Goal: Task Accomplishment & Management: Manage account settings

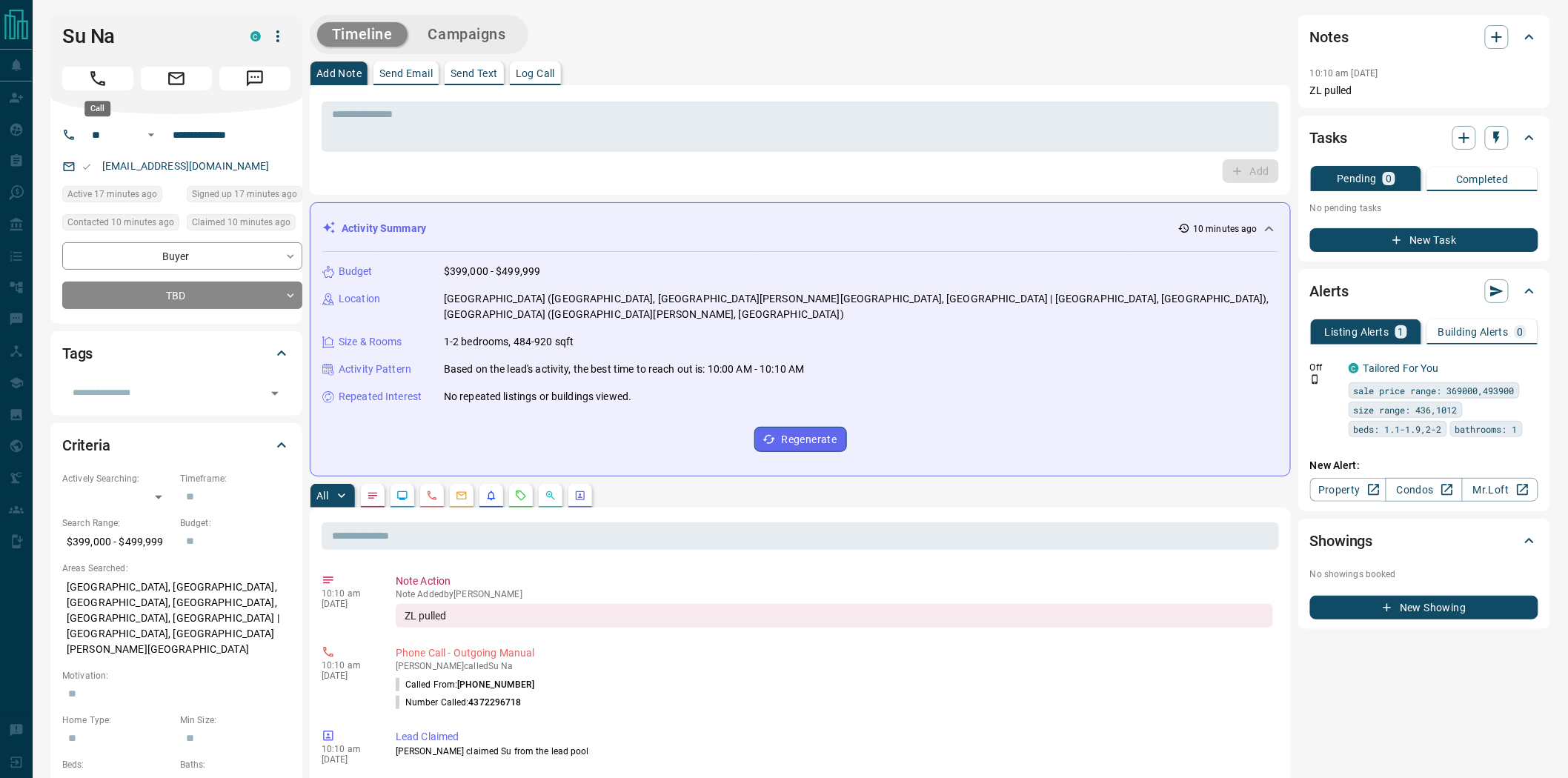
click at [96, 77] on icon "Call" at bounding box center [97, 78] width 19 height 19
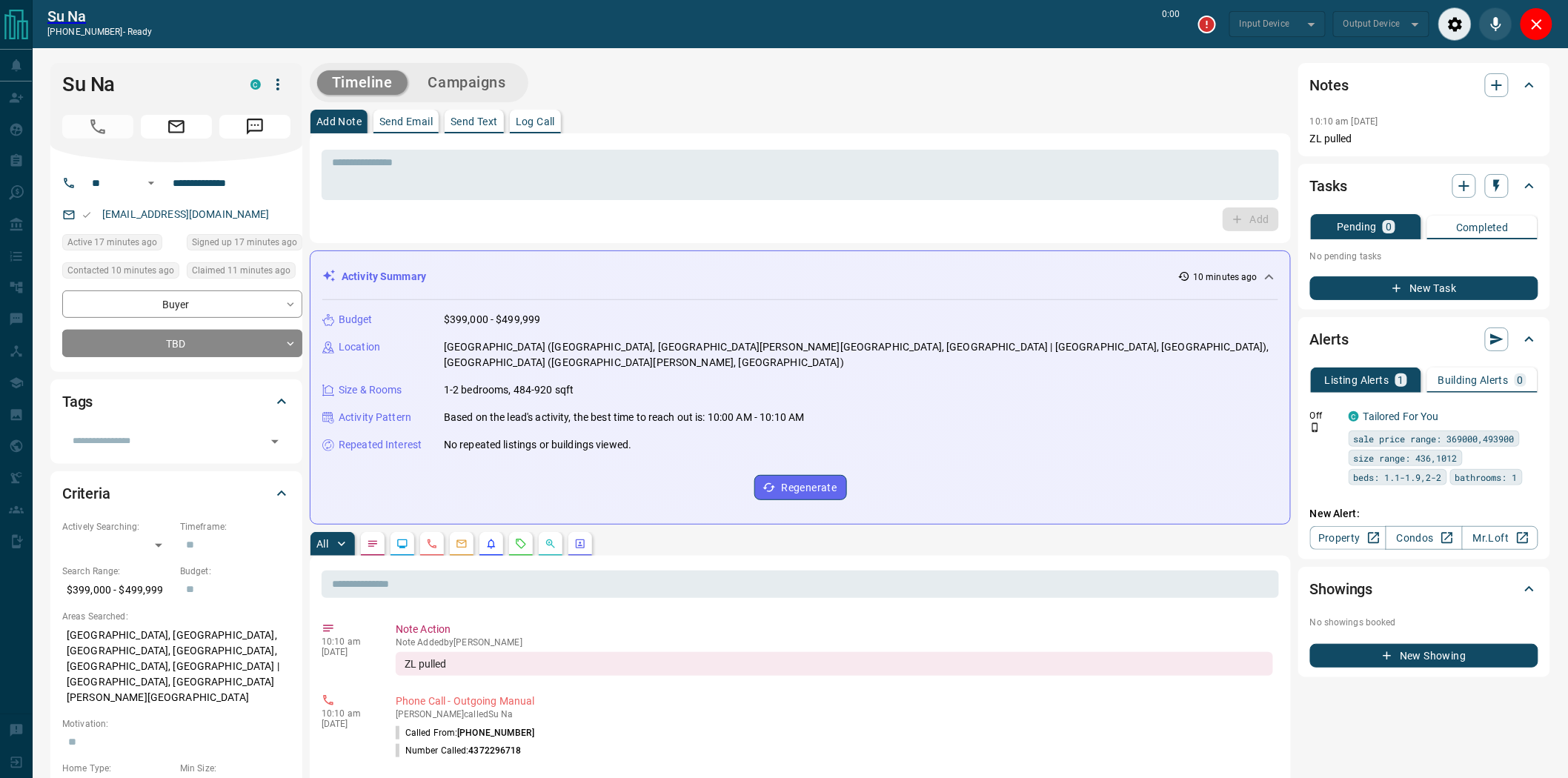
click at [358, 203] on div "* ​ Add" at bounding box center [800, 188] width 958 height 86
type input "*******"
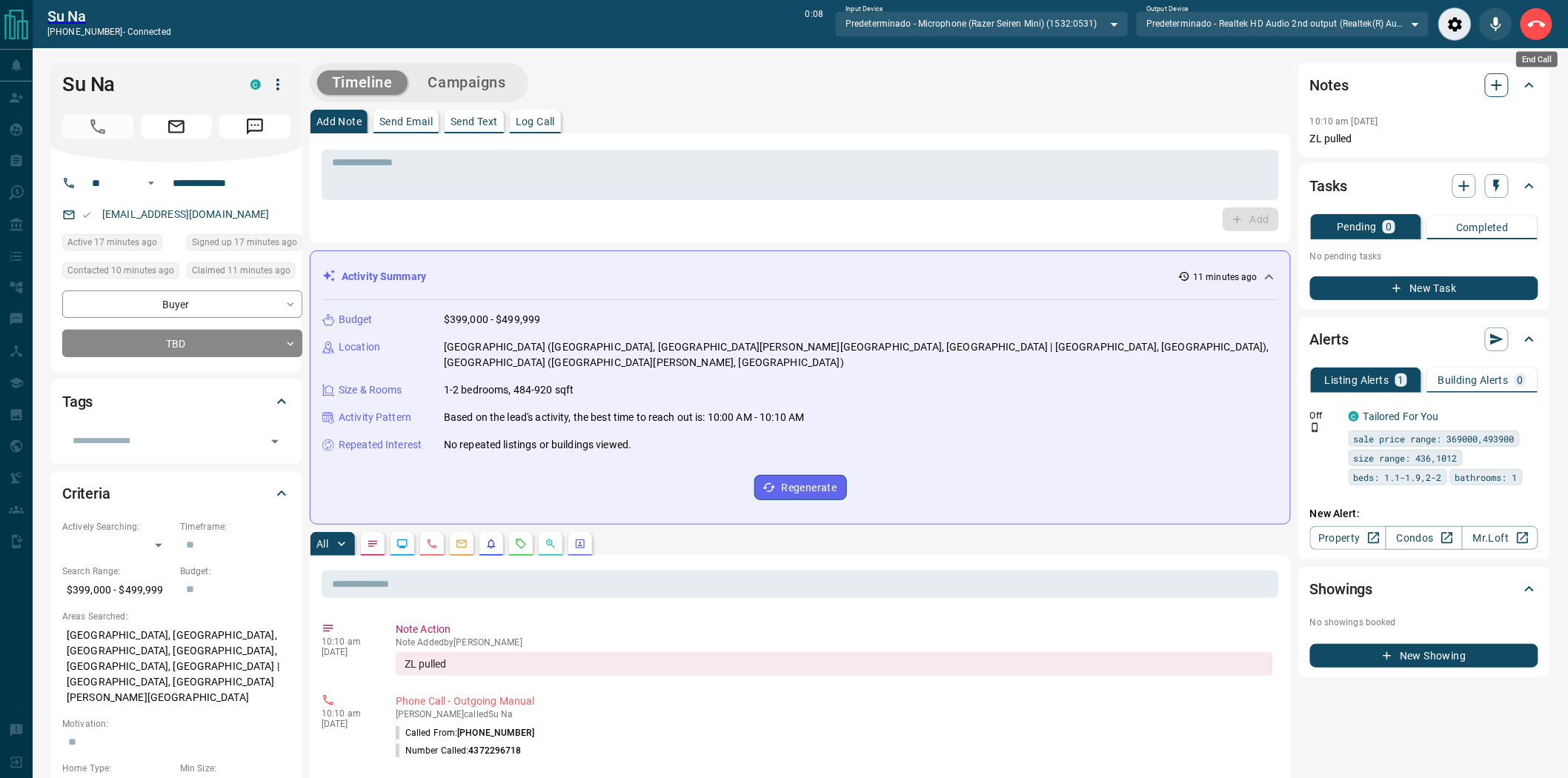
drag, startPoint x: 1551, startPoint y: 18, endPoint x: 1486, endPoint y: 35, distance: 67.2
click at [1550, 18] on button "End Call" at bounding box center [1537, 24] width 34 height 34
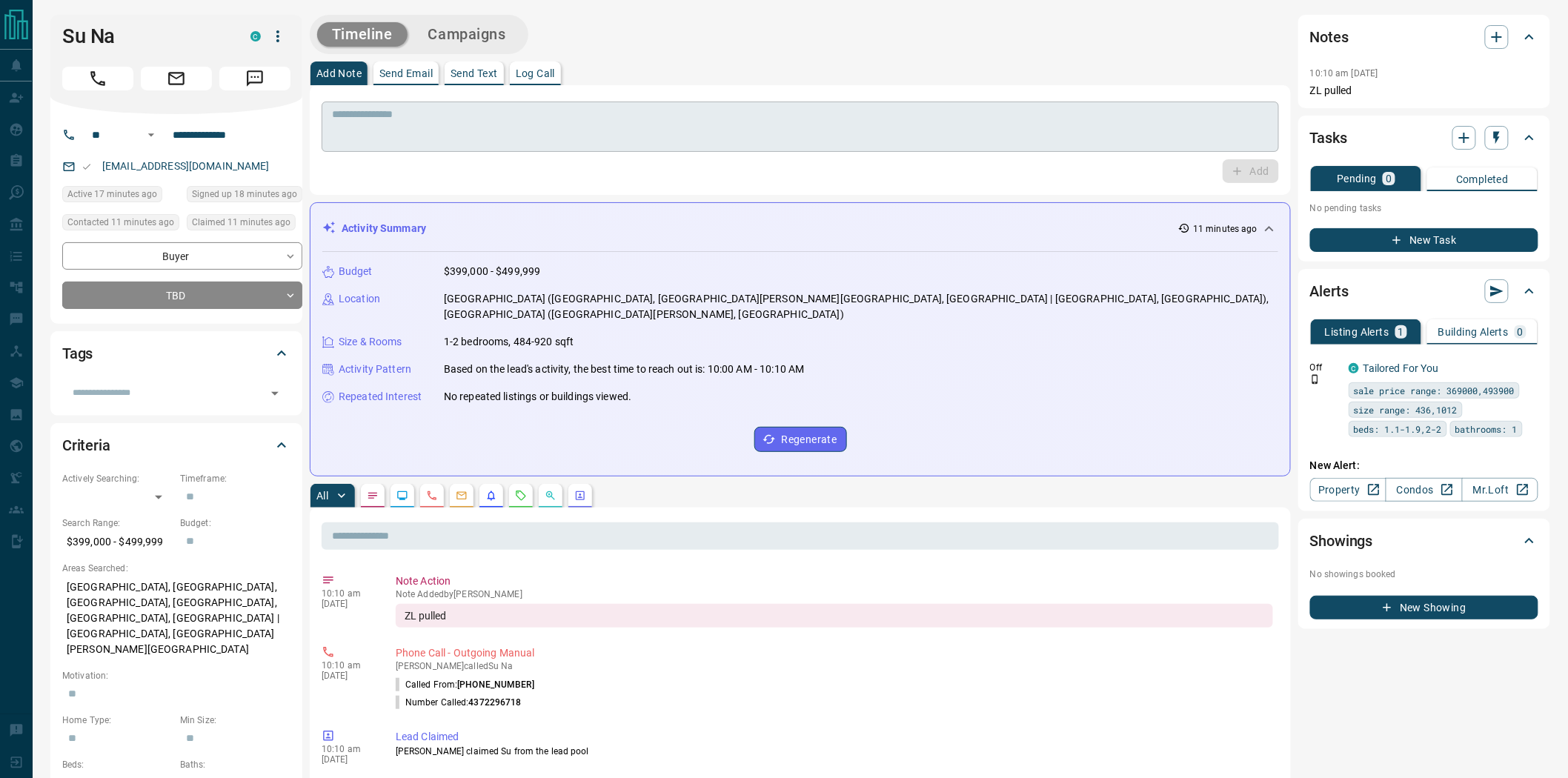
click at [793, 108] on textarea at bounding box center [800, 127] width 937 height 38
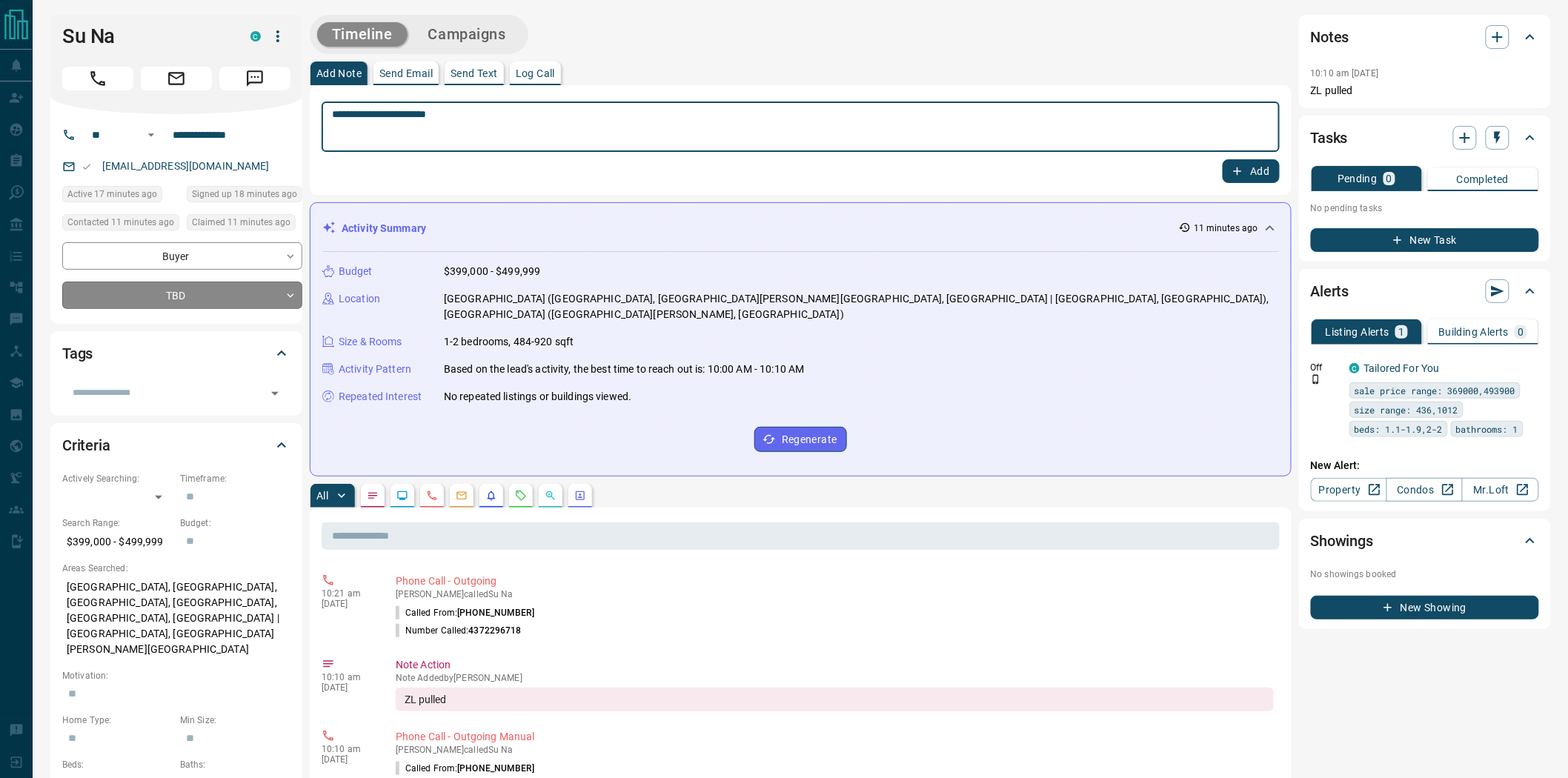
type textarea "**********"
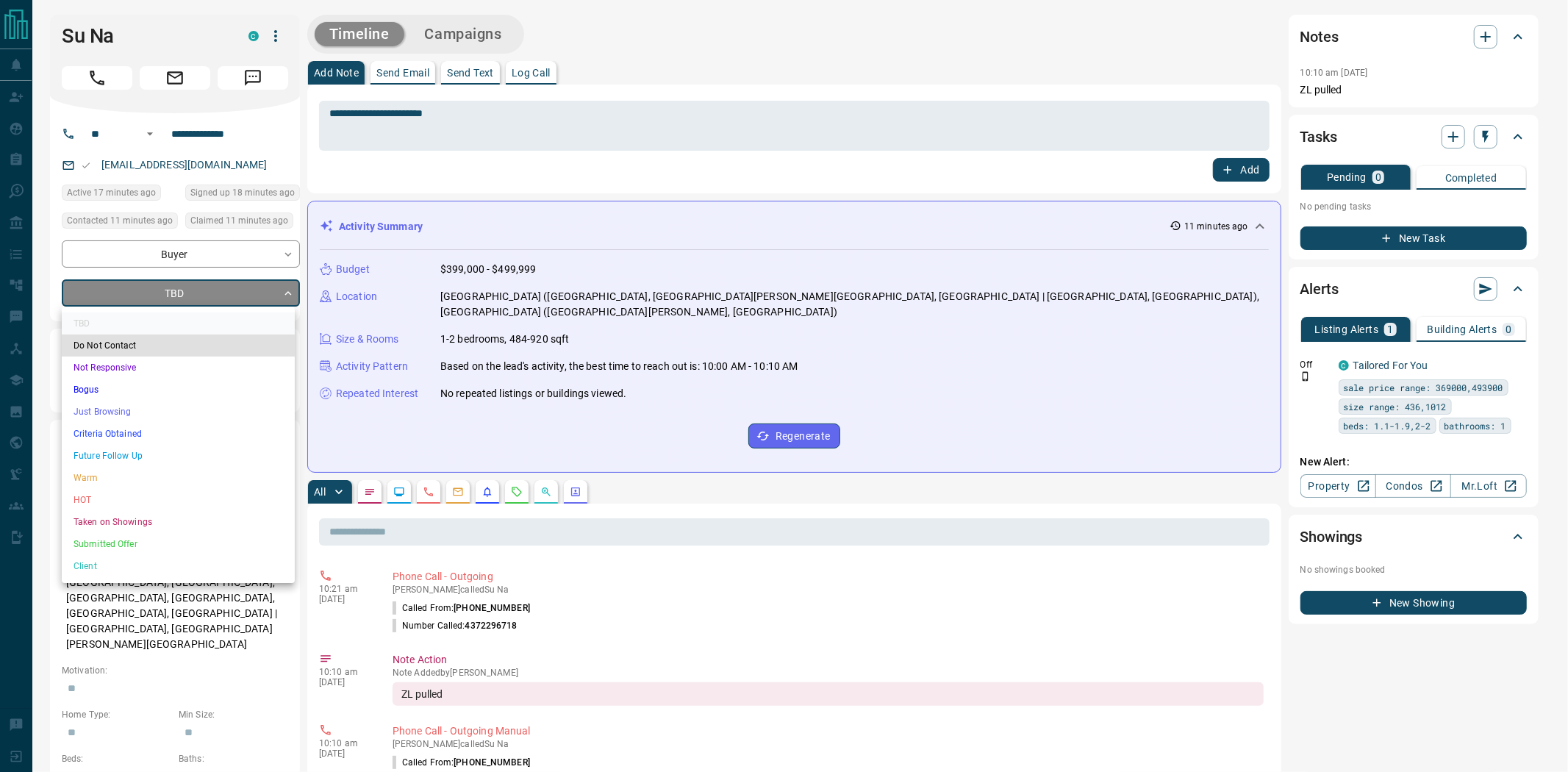
drag, startPoint x: 157, startPoint y: 425, endPoint x: 175, endPoint y: 418, distance: 19.3
click at [158, 425] on li "Criteria Obtained" at bounding box center [178, 434] width 233 height 22
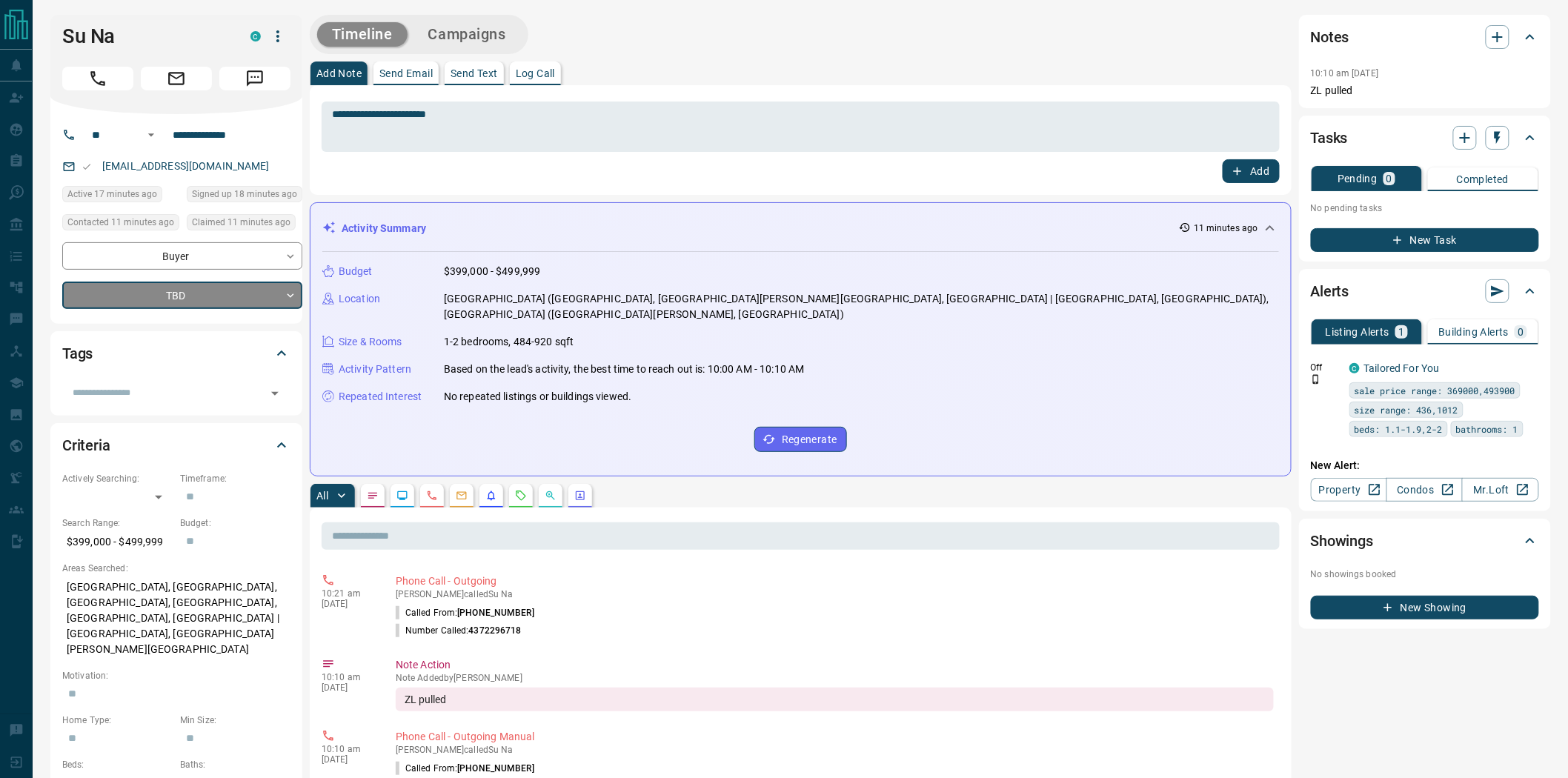
click at [1256, 172] on button "Add" at bounding box center [1251, 171] width 57 height 24
type input "*"
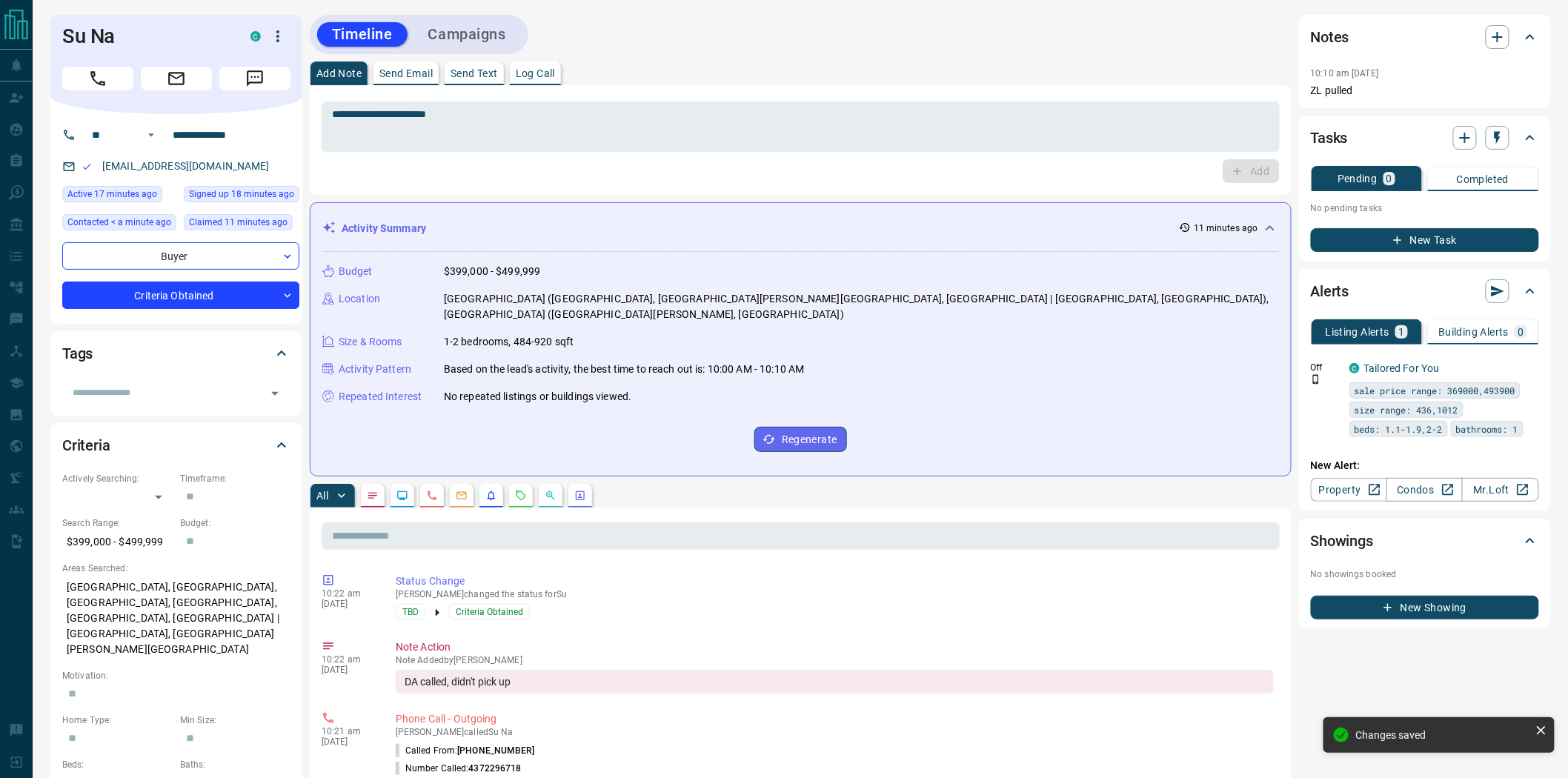
drag, startPoint x: 495, startPoint y: 41, endPoint x: 506, endPoint y: 43, distance: 11.2
click at [495, 41] on button "Campaigns" at bounding box center [467, 34] width 107 height 24
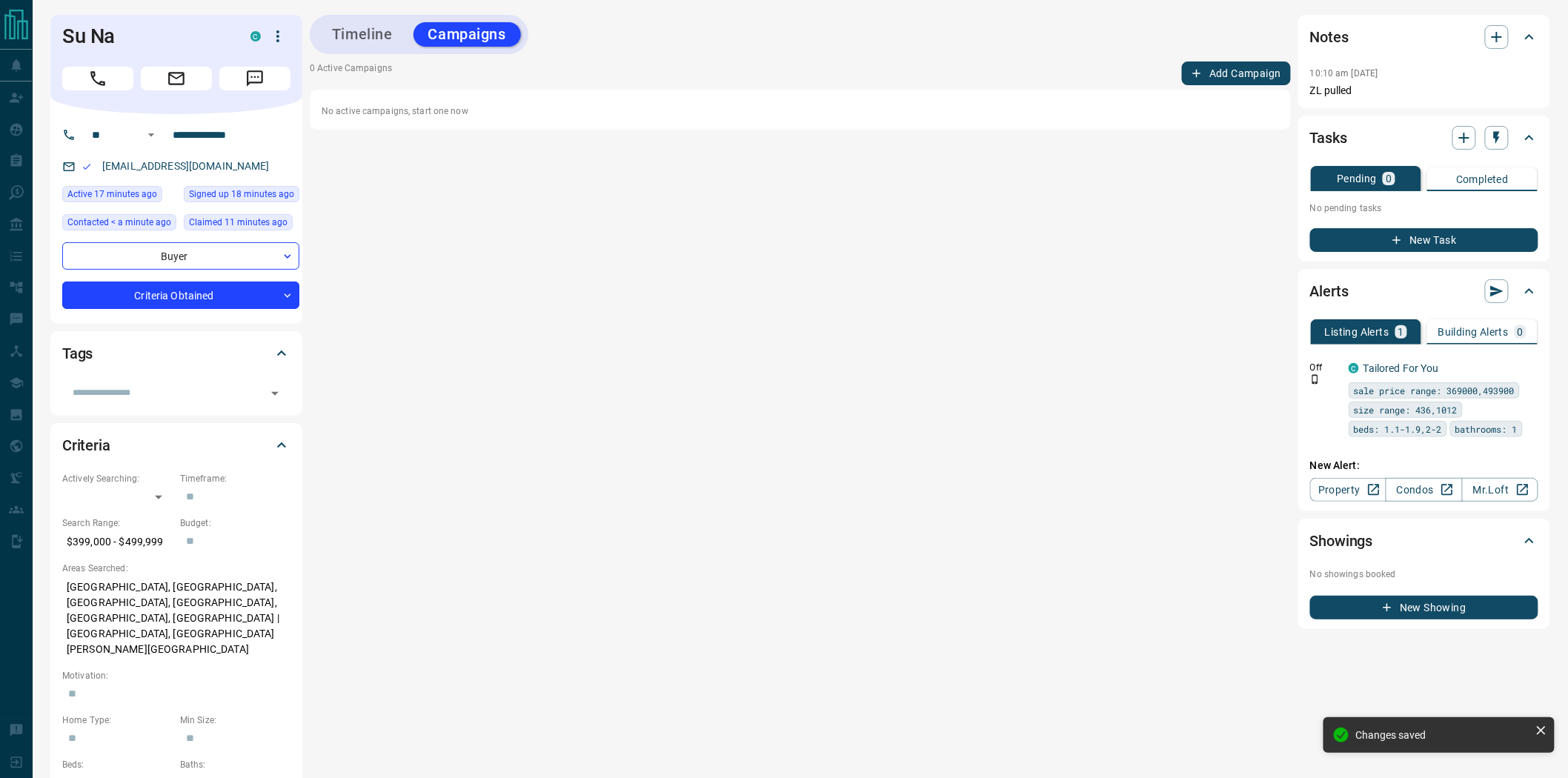
click at [1241, 71] on button "Add Campaign" at bounding box center [1236, 73] width 109 height 24
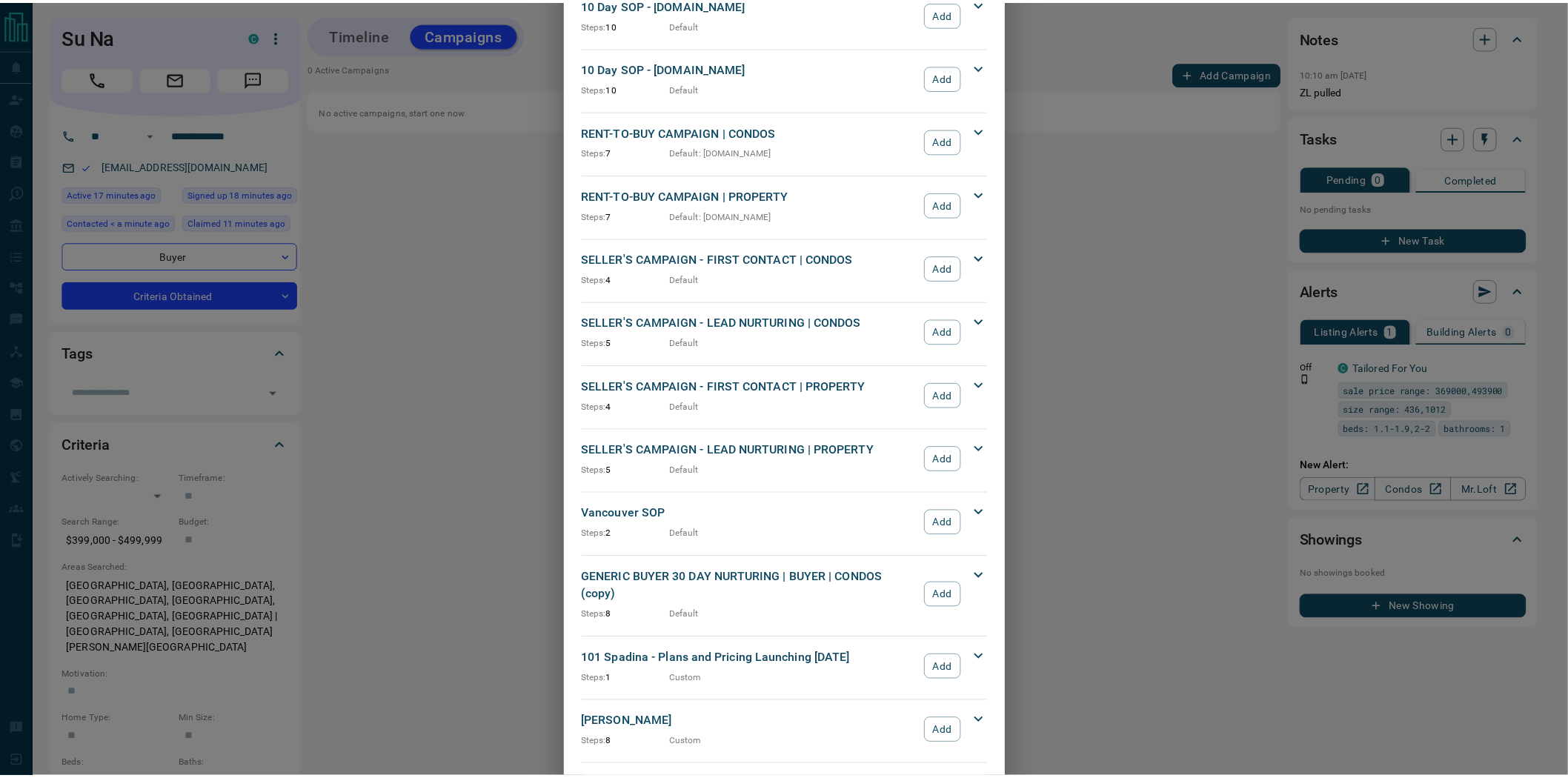
scroll to position [1141, 0]
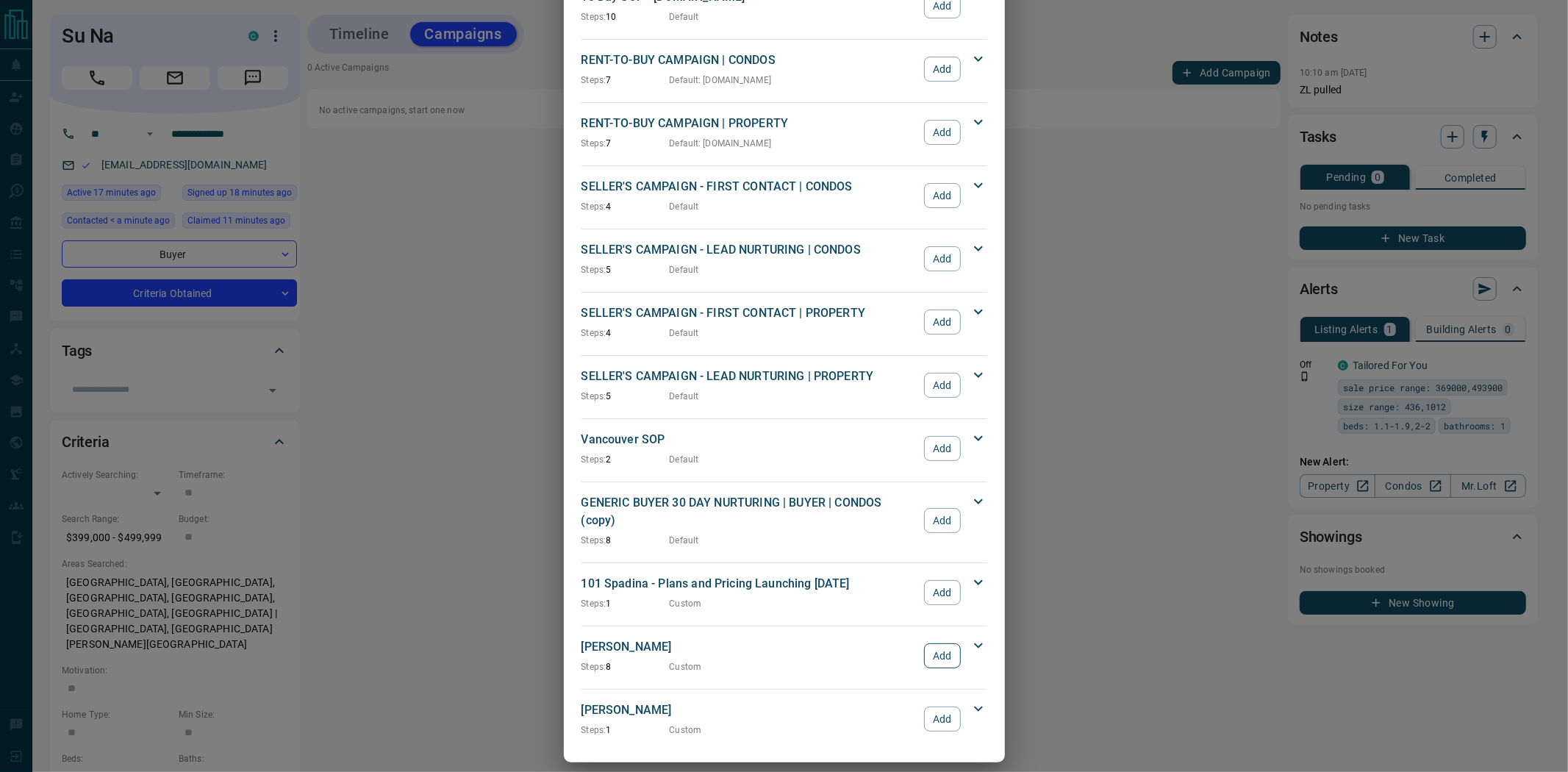
click at [937, 643] on button "Add" at bounding box center [942, 656] width 36 height 25
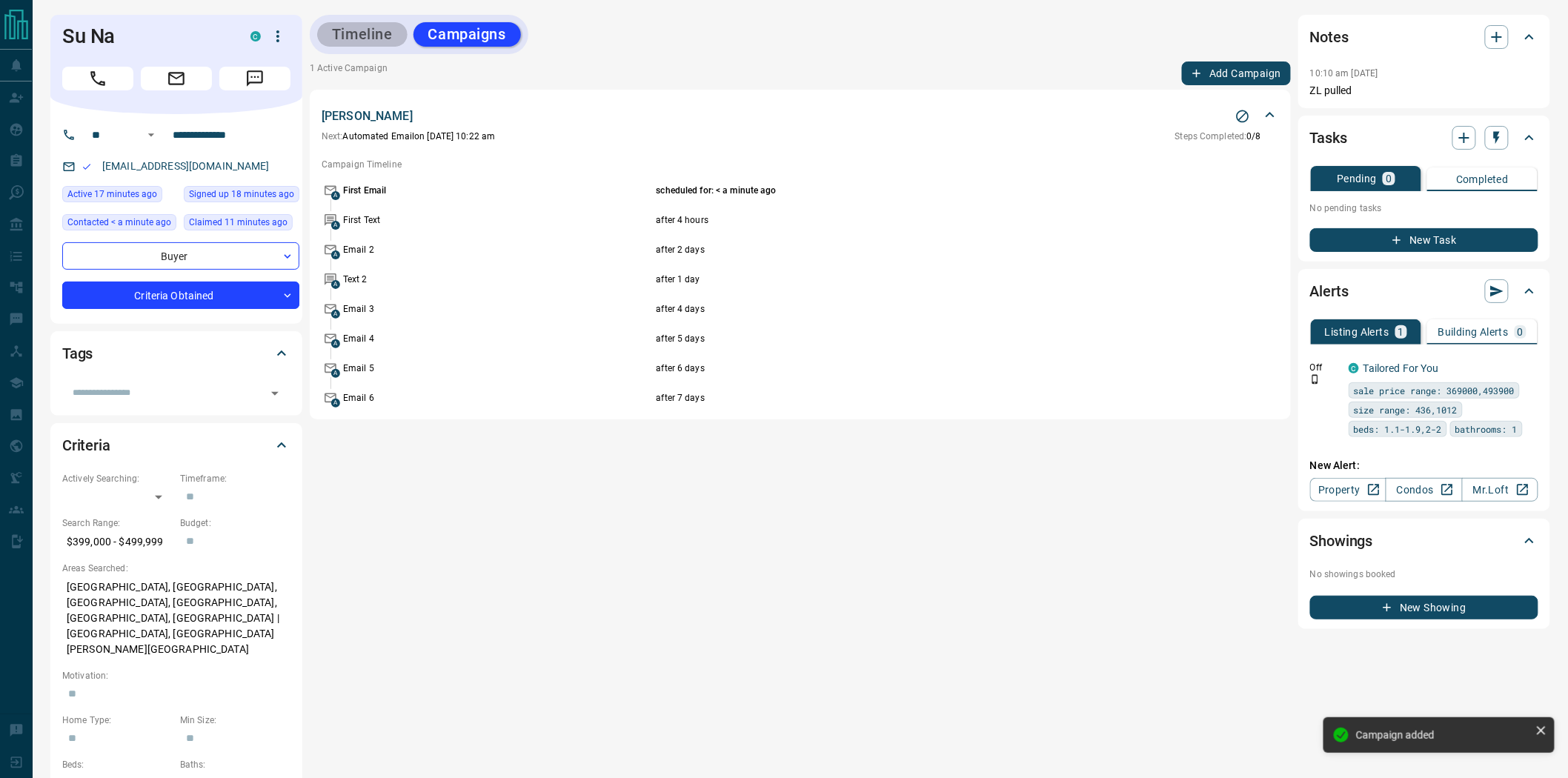
click at [358, 31] on button "Timeline" at bounding box center [362, 34] width 90 height 24
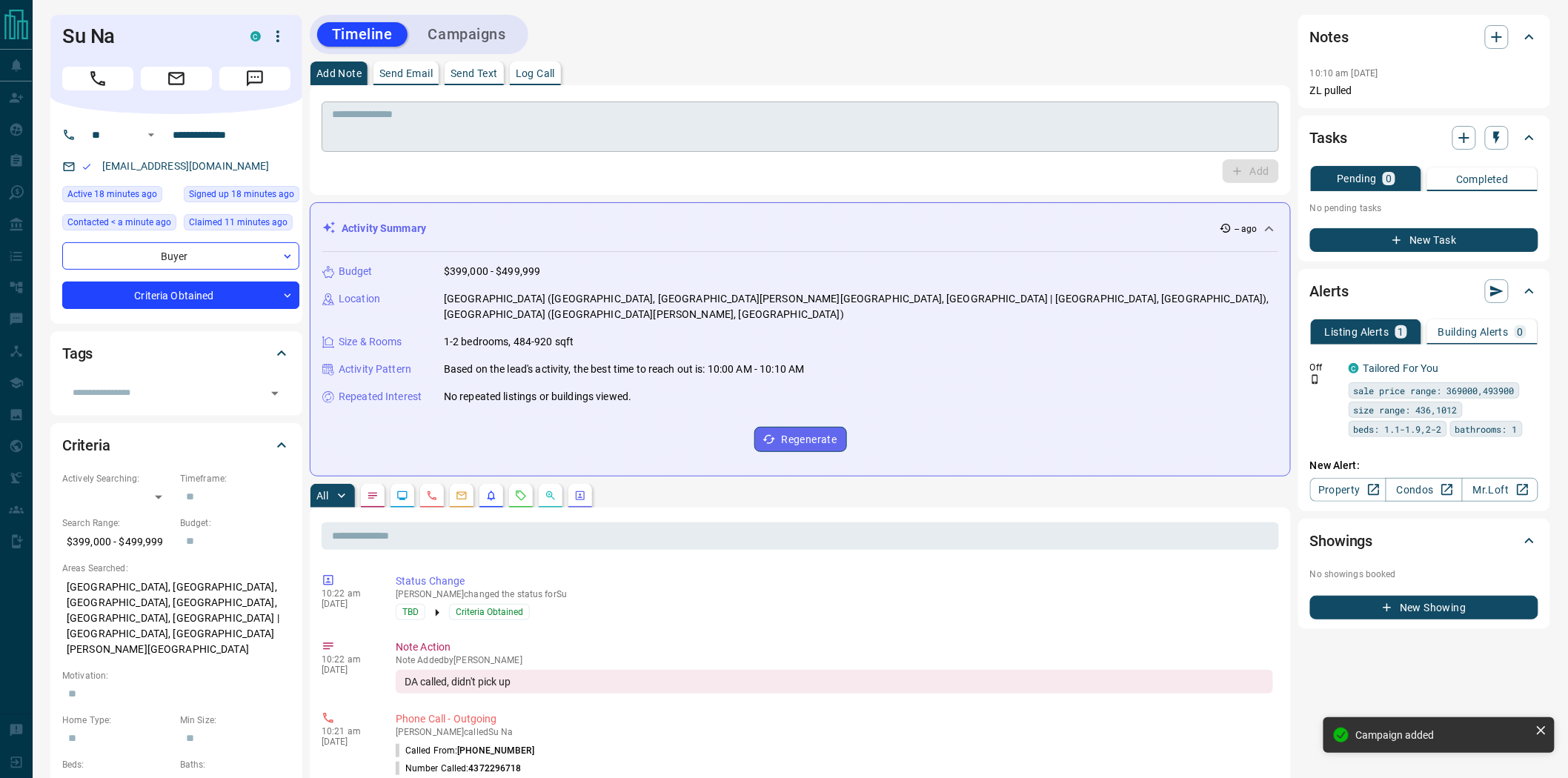
click at [463, 124] on textarea at bounding box center [800, 127] width 937 height 38
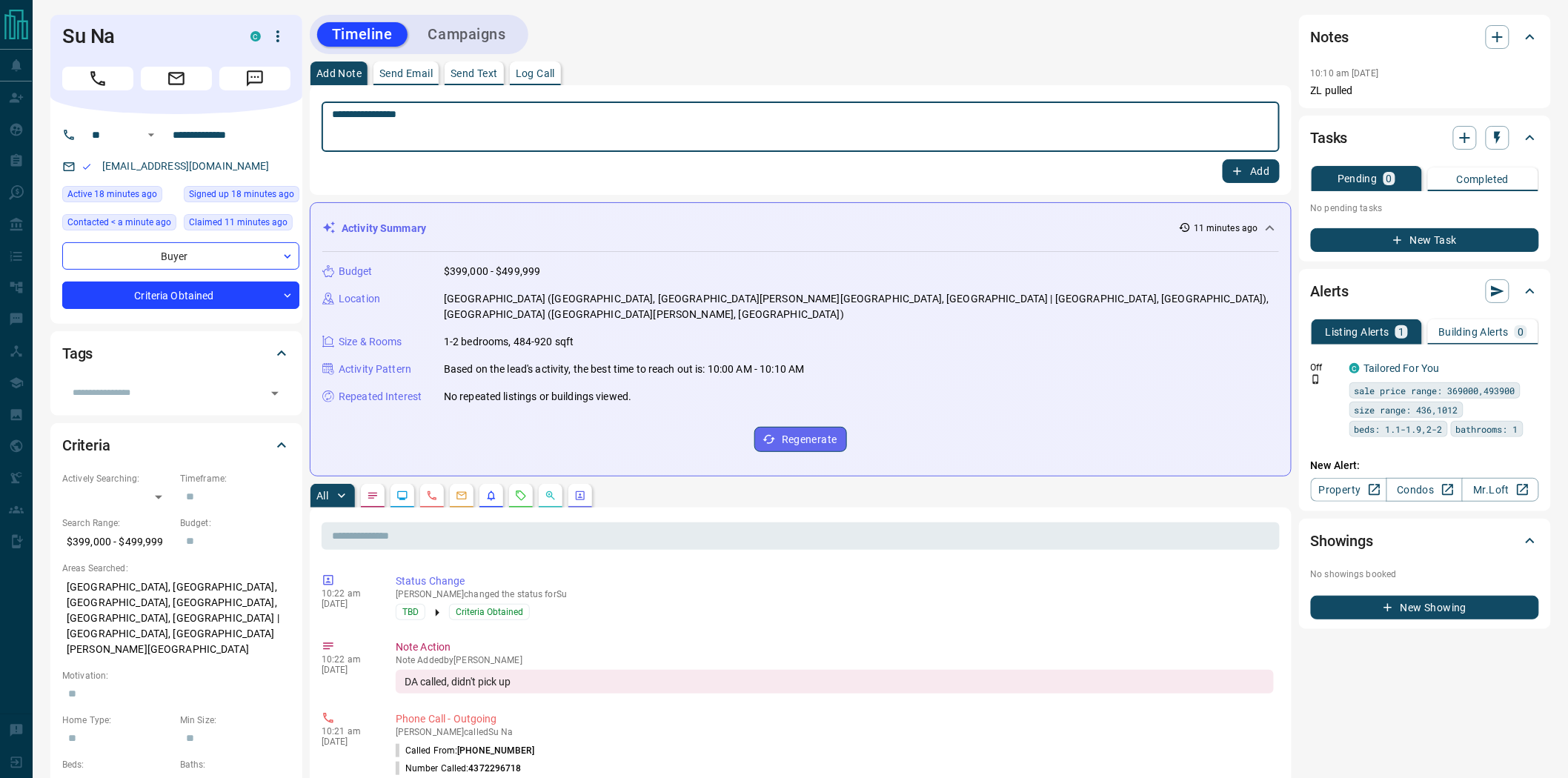
click at [332, 114] on textarea "**********" at bounding box center [800, 127] width 938 height 38
type textarea "**********"
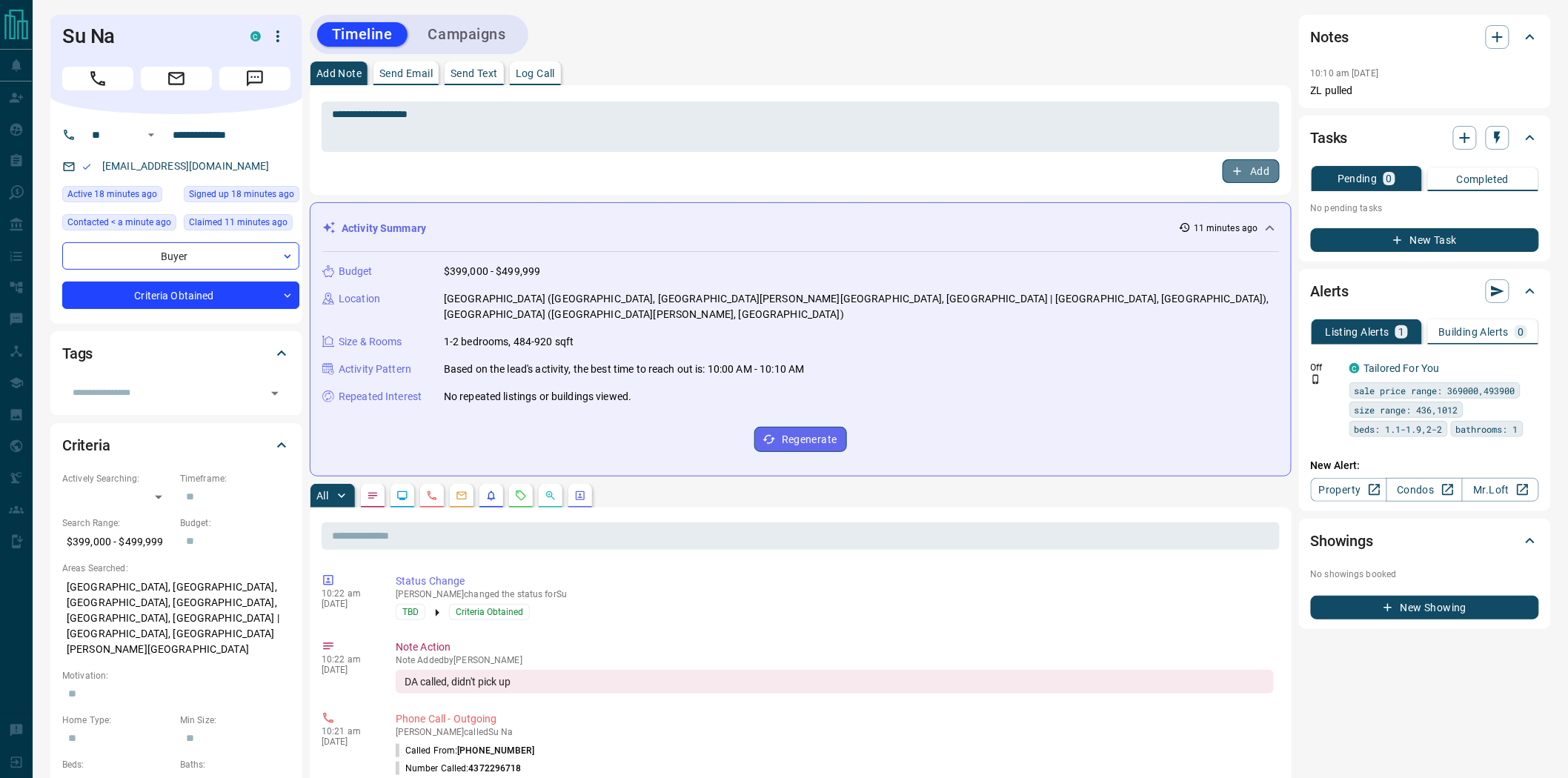
click at [1271, 170] on button "Add" at bounding box center [1251, 171] width 57 height 24
